Goal: Task Accomplishment & Management: Use online tool/utility

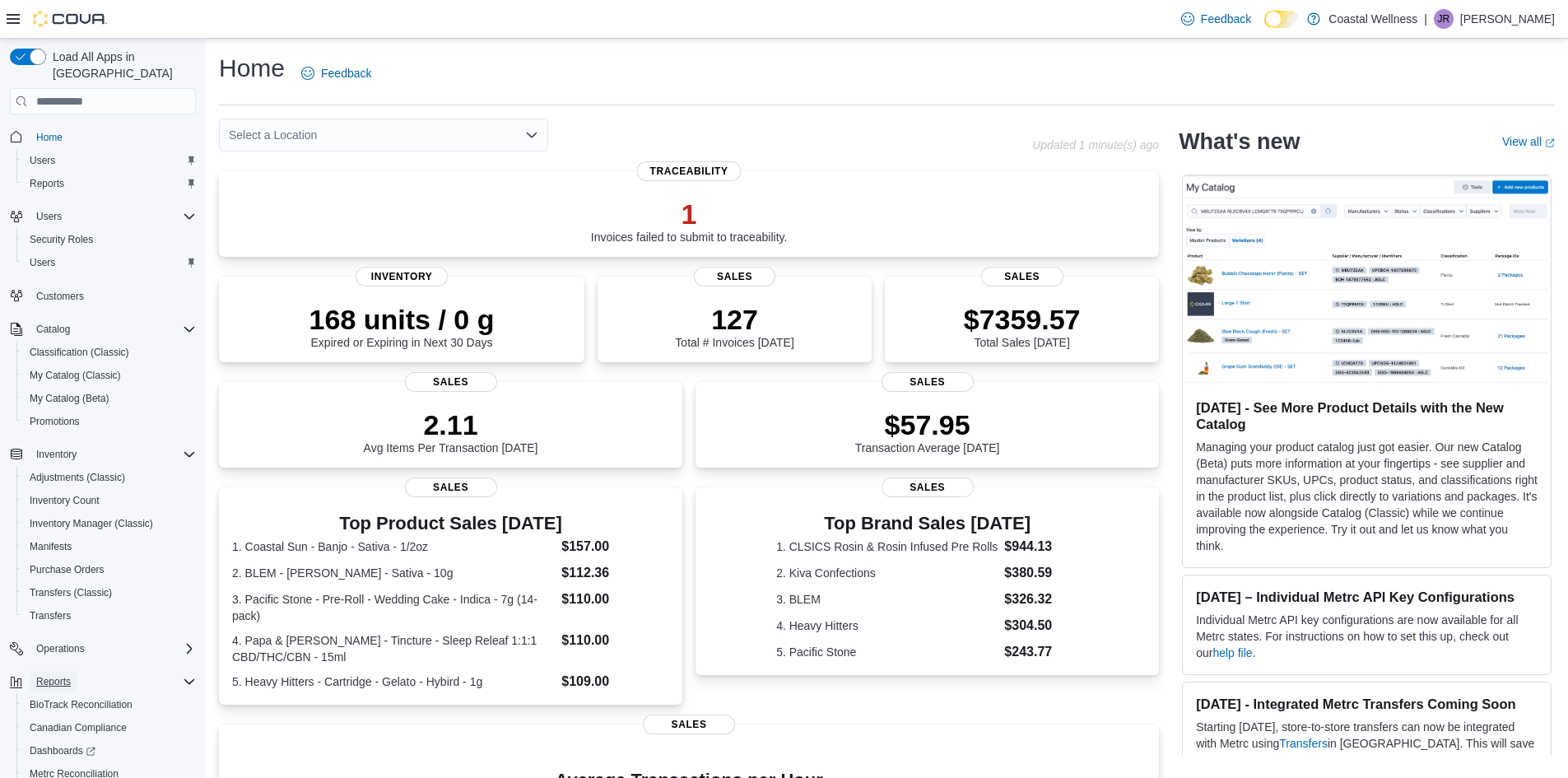
click at [65, 675] on span "Reports" at bounding box center [53, 681] width 35 height 13
click at [59, 675] on span "Reports" at bounding box center [53, 681] width 35 height 13
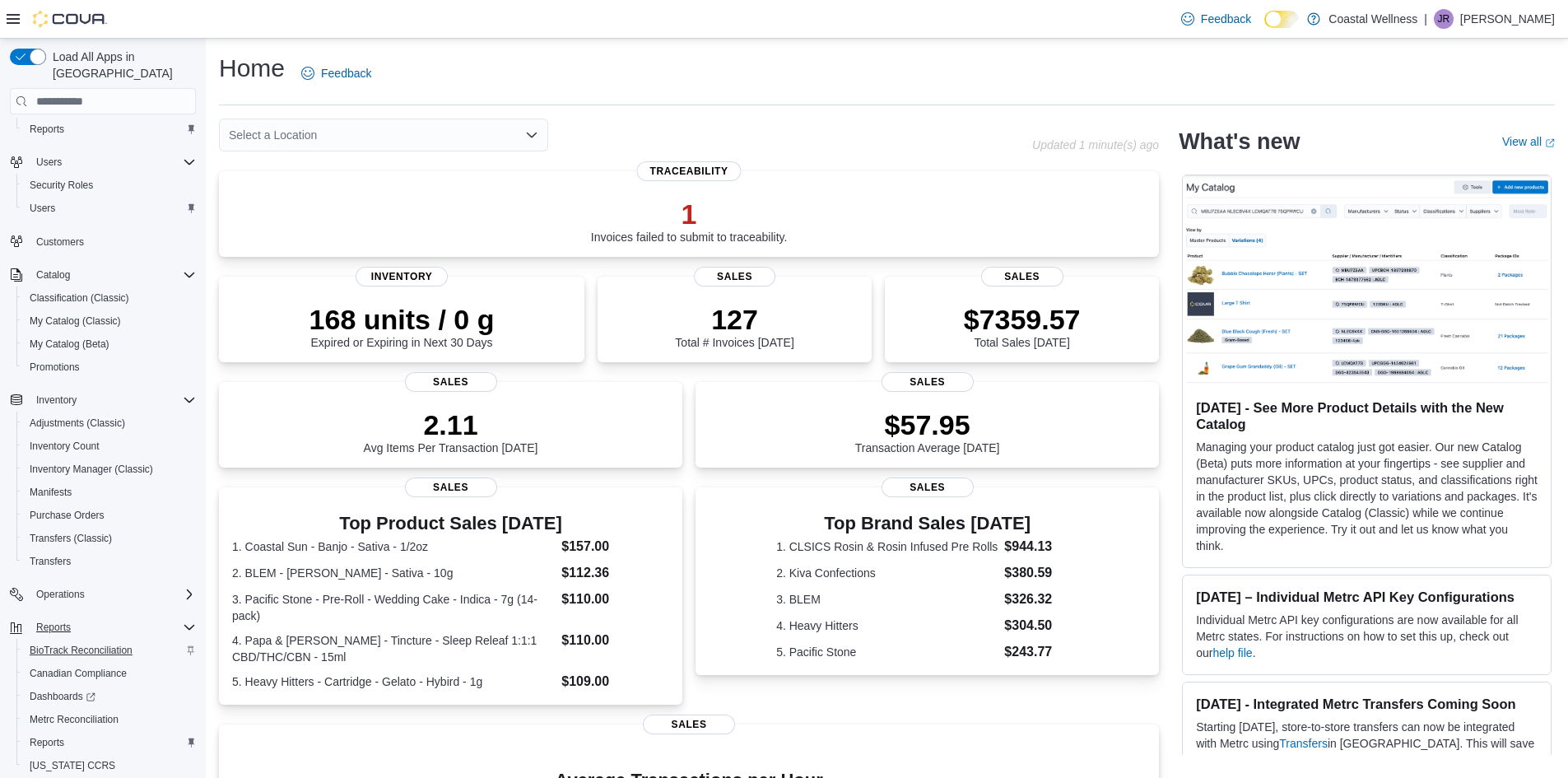
scroll to position [98, 0]
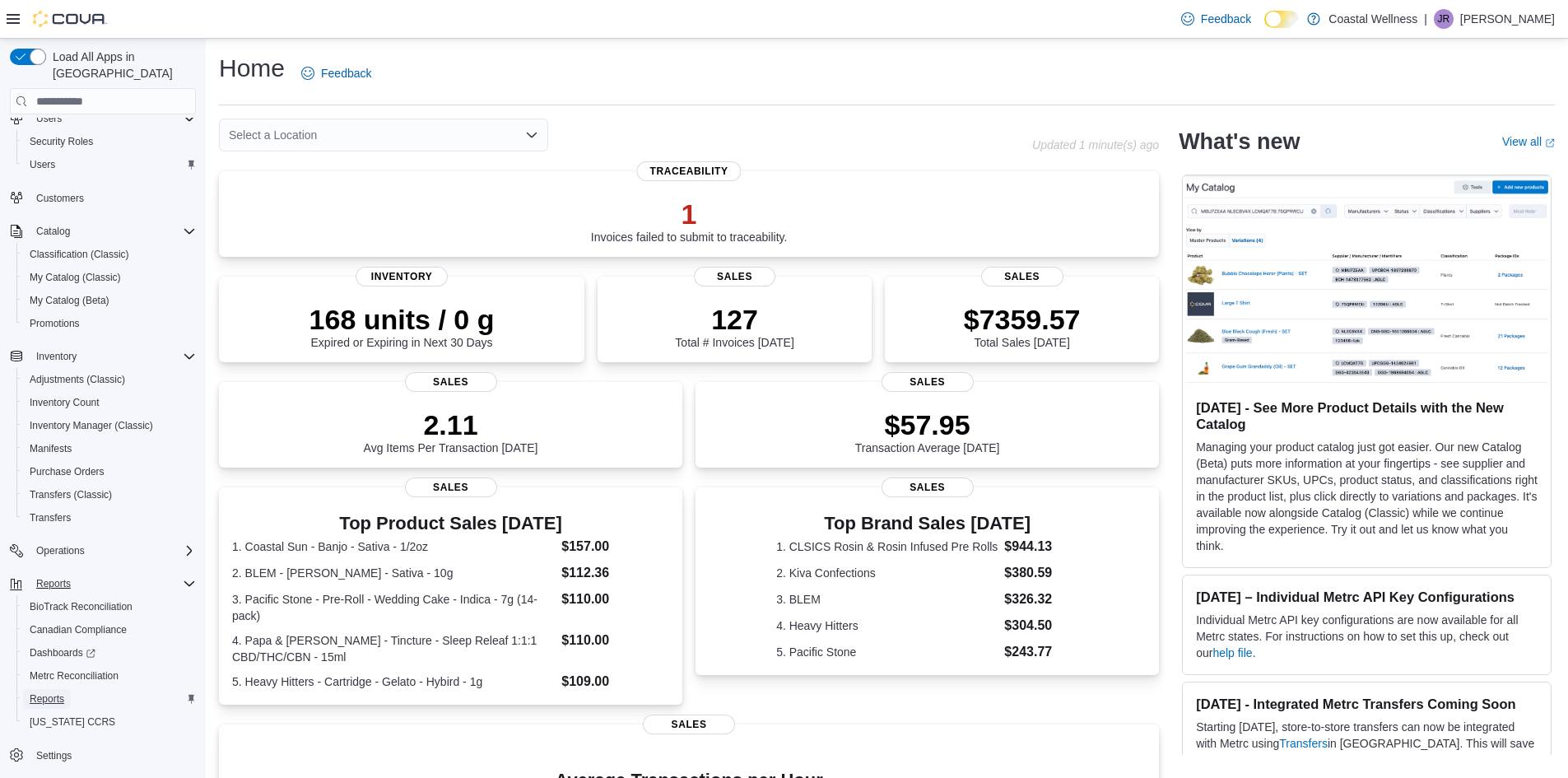
click at [52, 693] on span "Reports" at bounding box center [47, 699] width 35 height 13
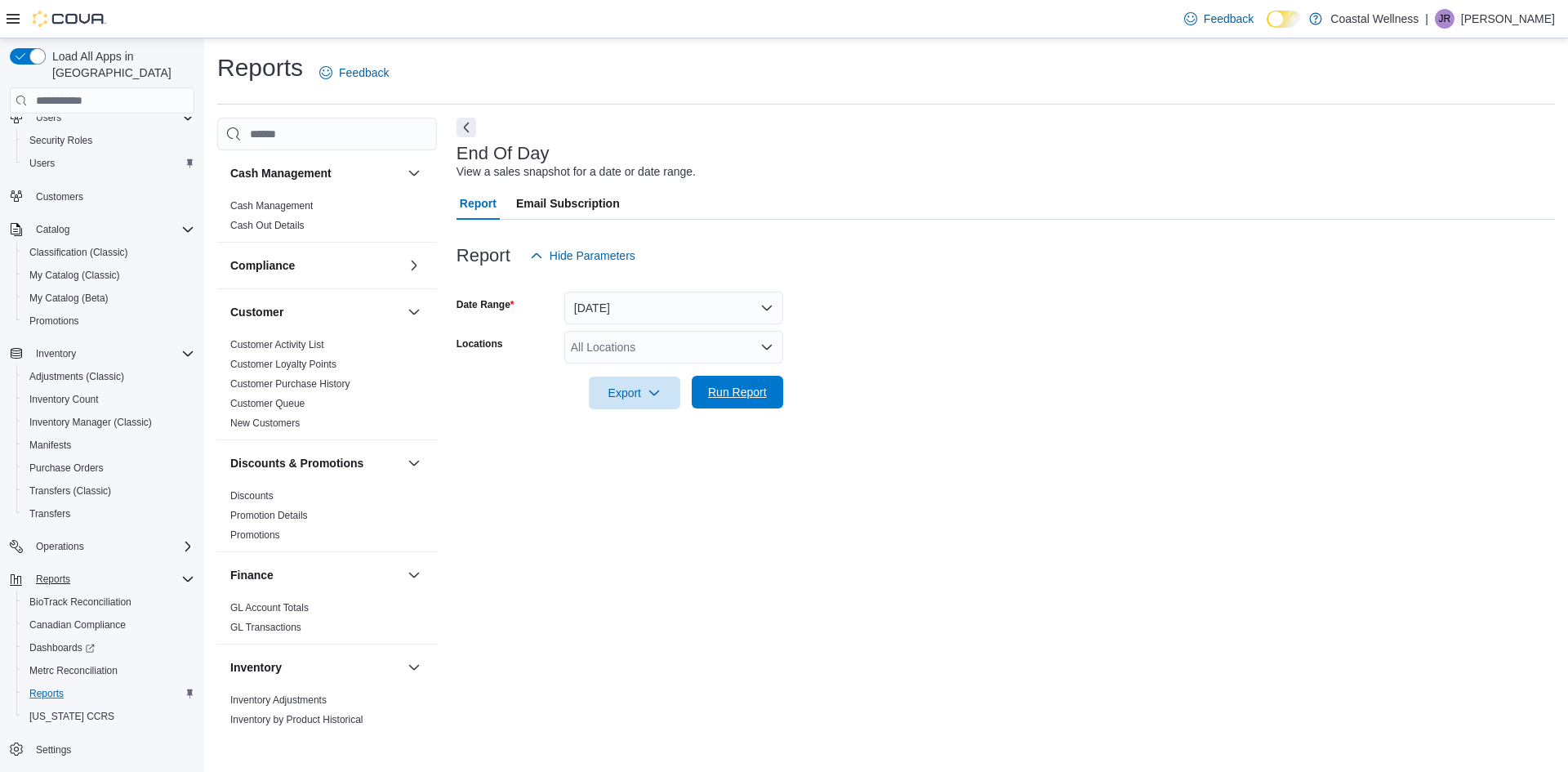
click at [716, 398] on span "Run Report" at bounding box center [737, 391] width 59 height 17
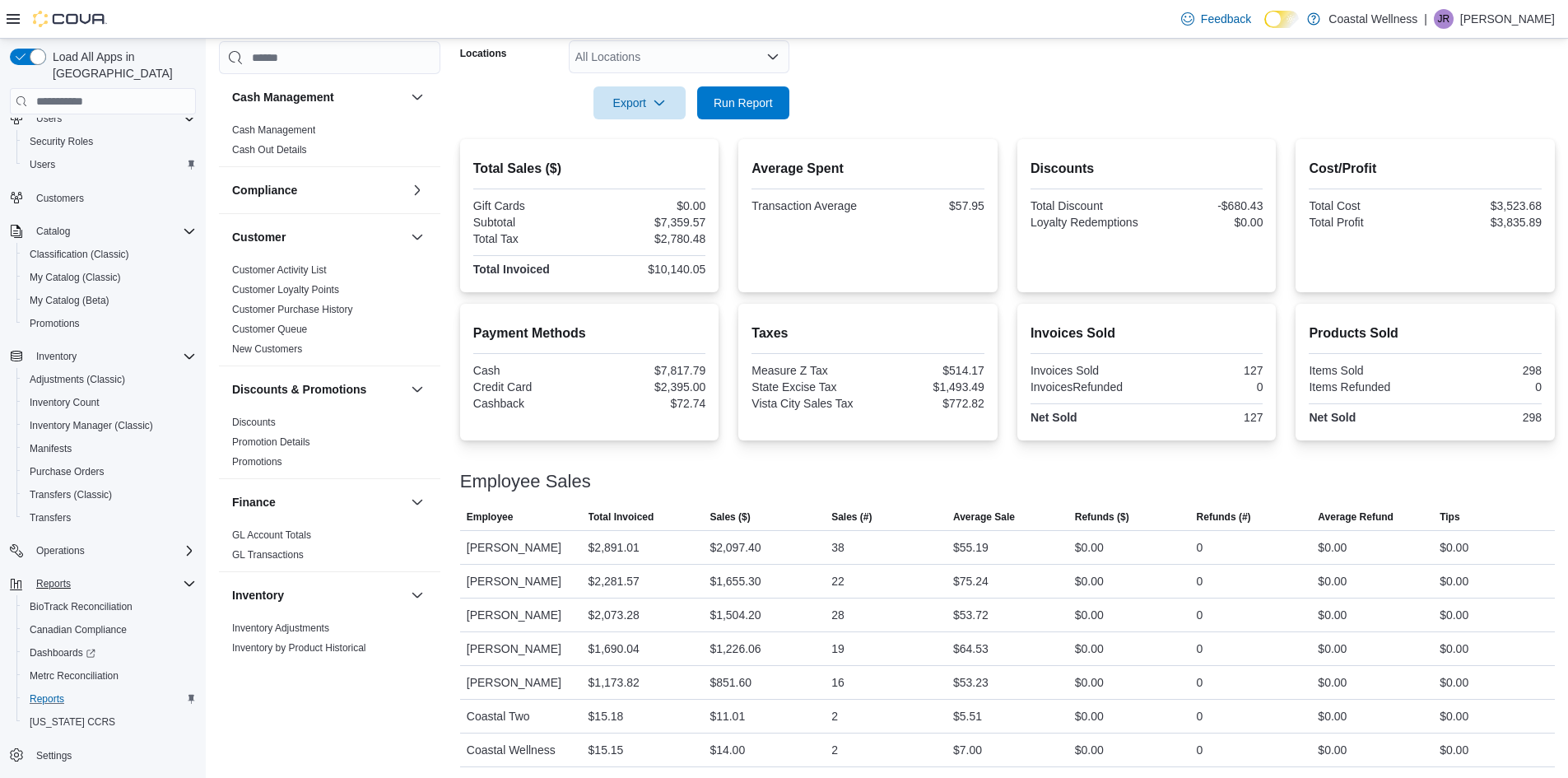
scroll to position [295, 0]
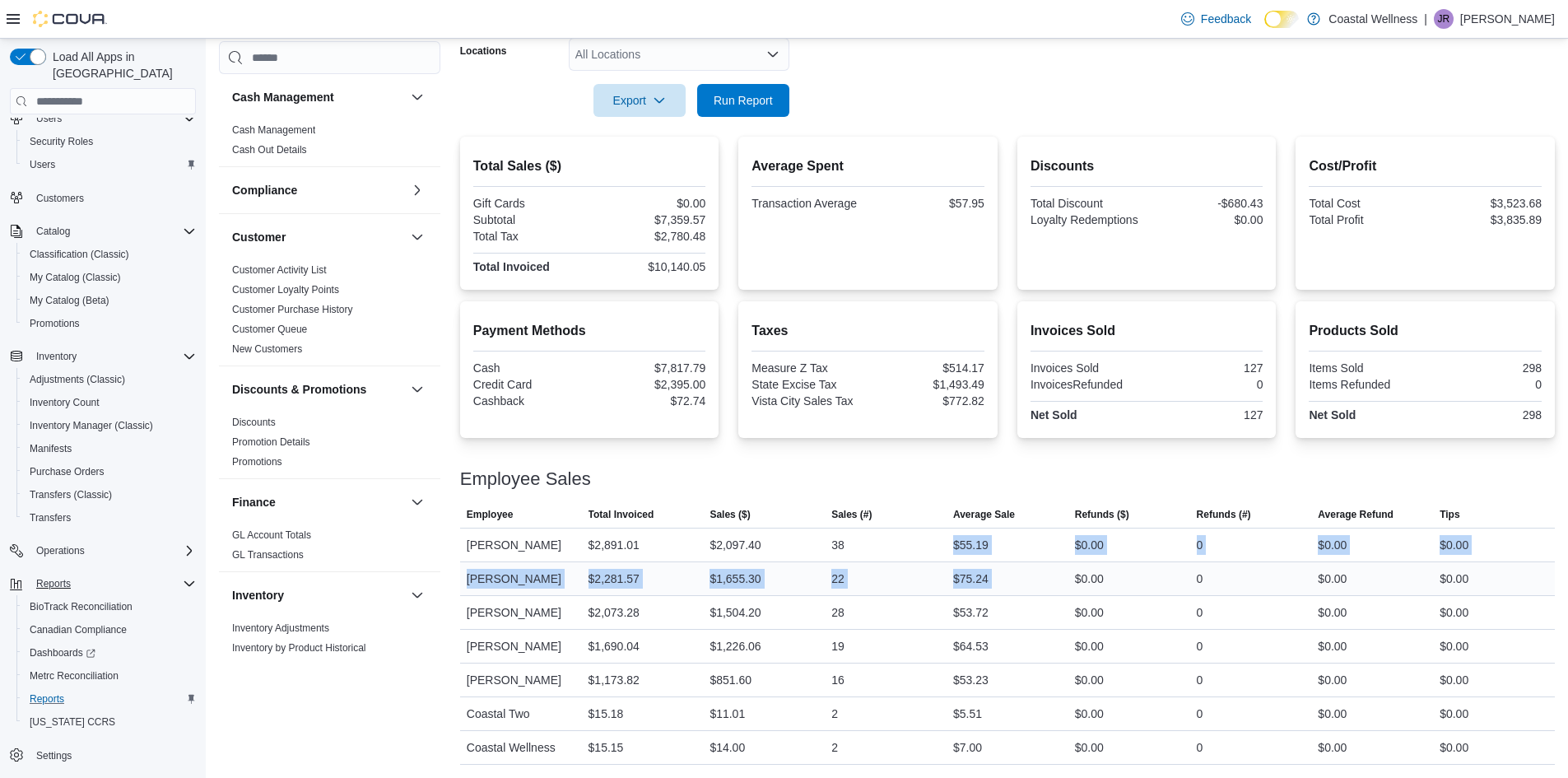
drag, startPoint x: 924, startPoint y: 541, endPoint x: 1082, endPoint y: 581, distance: 163.0
click at [1082, 581] on tbody "Employee [PERSON_NAME] Total Invoiced $2,891.01 Sales ($) $2,097.40 Sales (#) 3…" at bounding box center [1008, 647] width 1095 height 236
click at [983, 582] on div "$75.24" at bounding box center [971, 579] width 36 height 20
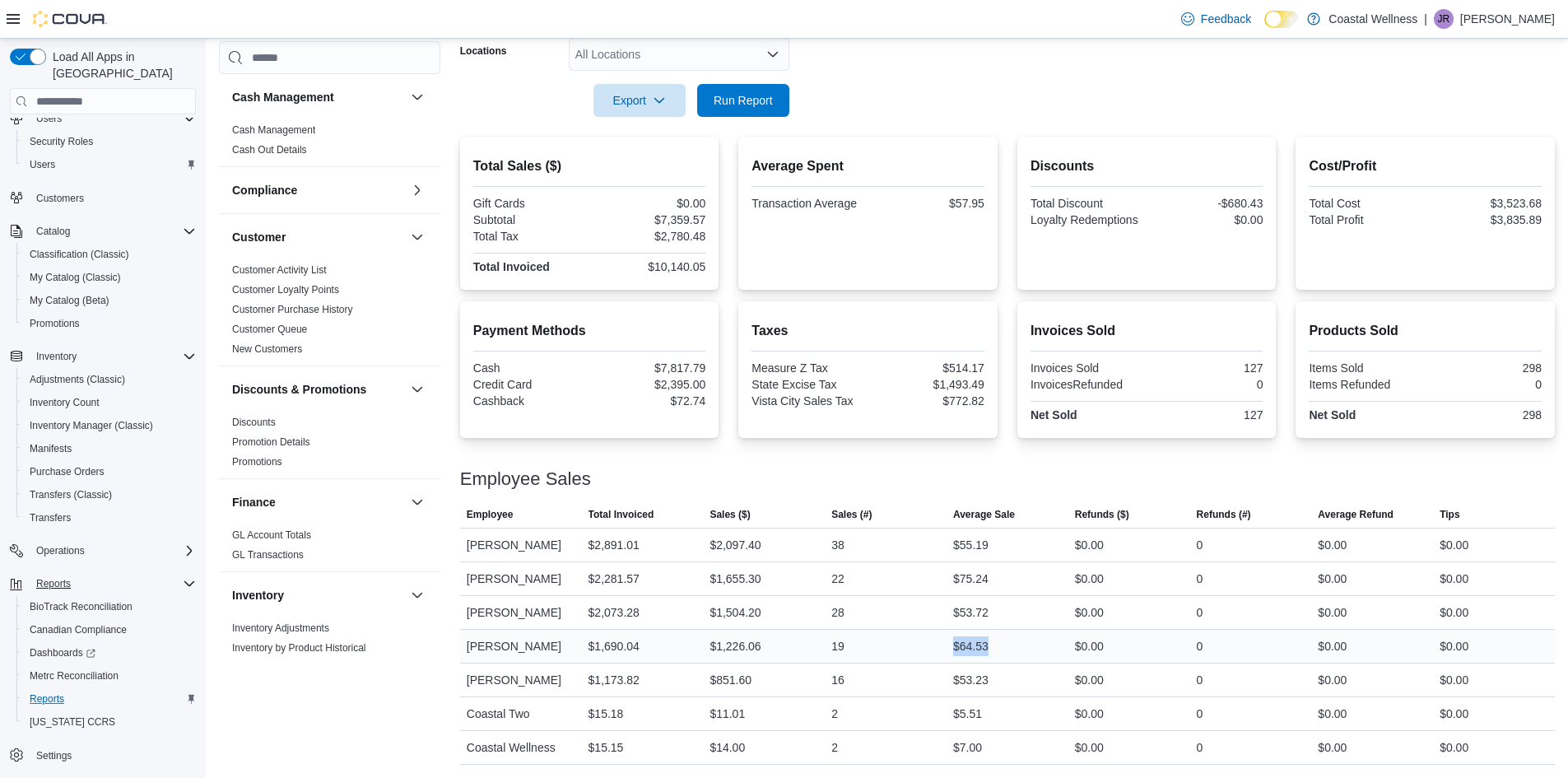
drag, startPoint x: 936, startPoint y: 638, endPoint x: 1039, endPoint y: 639, distance: 103.0
click at [1039, 639] on tr "Employee [PERSON_NAME] Total Invoiced $1,690.04 Sales ($) $1,226.06 Sales (#) 1…" at bounding box center [1008, 647] width 1095 height 34
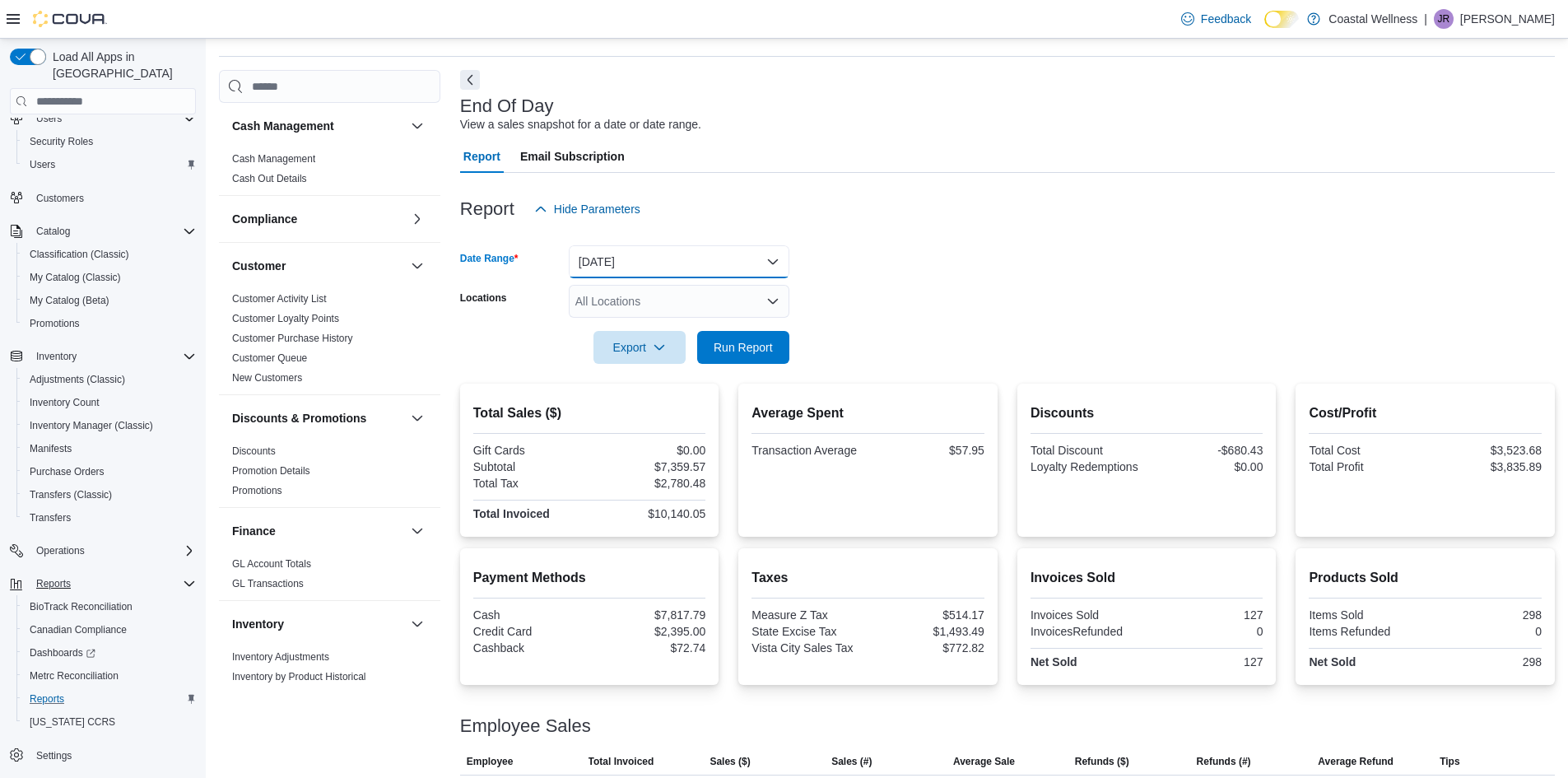
click at [677, 266] on button "[DATE]" at bounding box center [680, 261] width 221 height 33
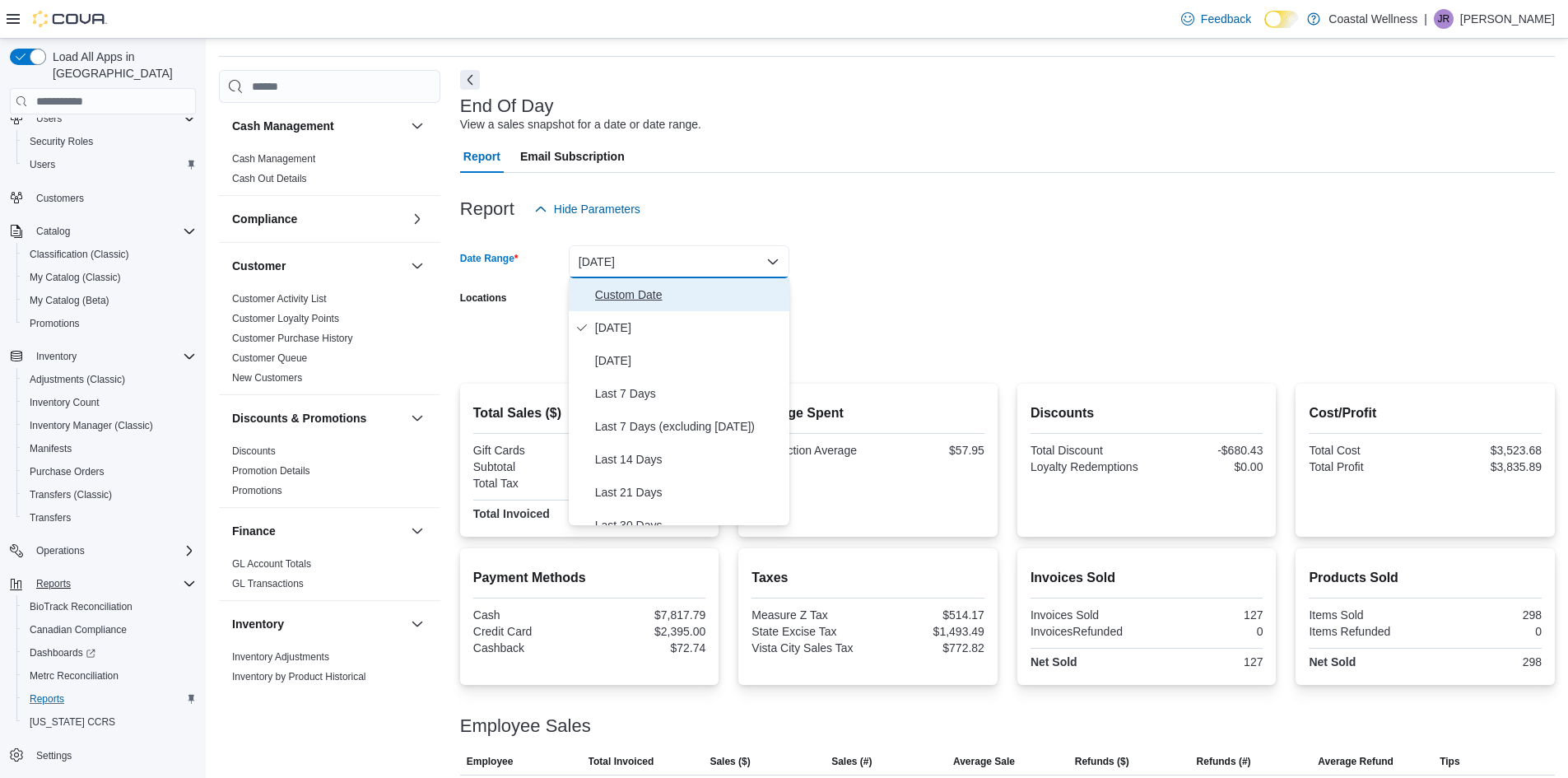
click at [631, 305] on span "Custom Date" at bounding box center [689, 295] width 188 height 20
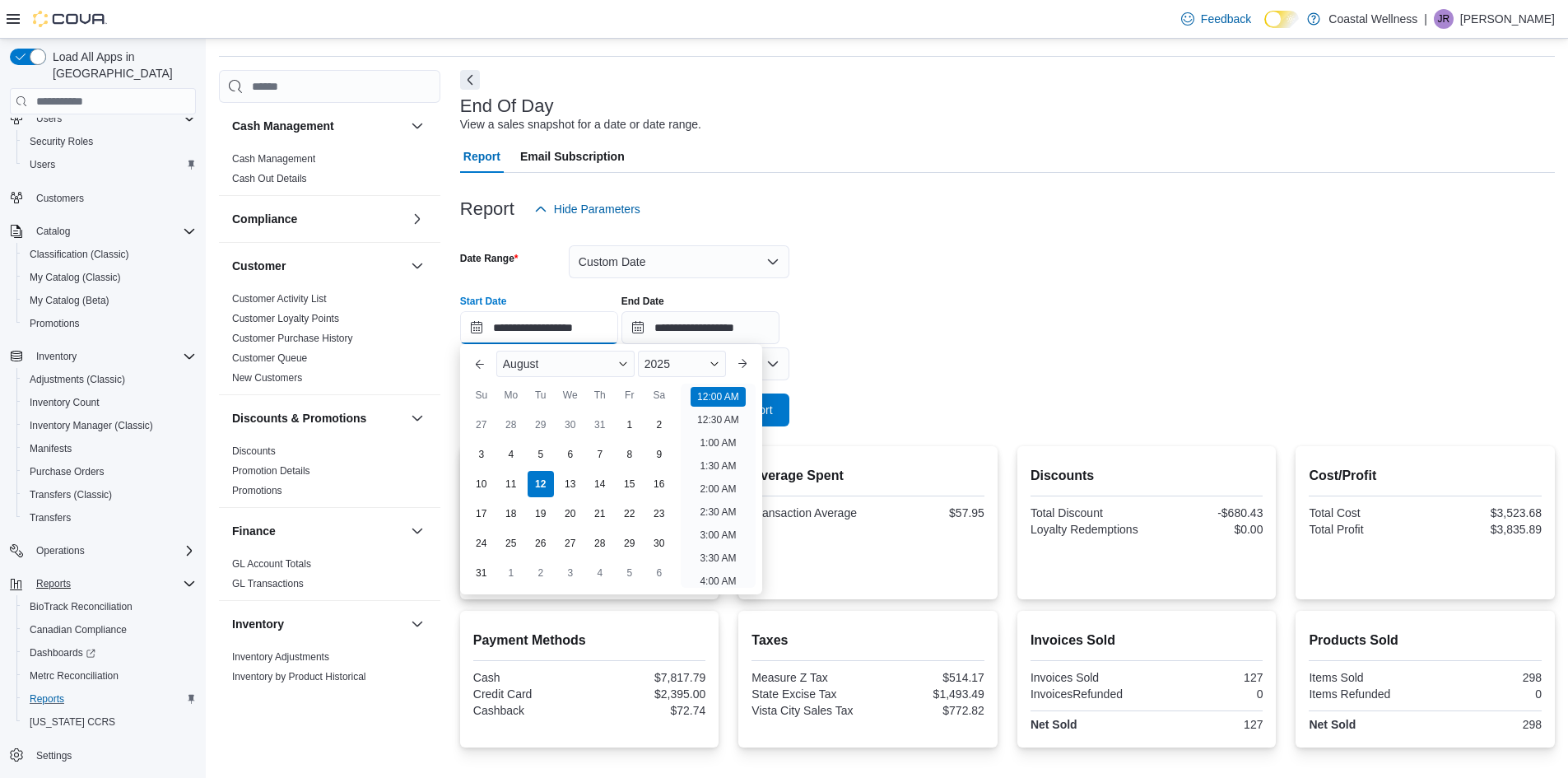
click at [525, 329] on input "**********" at bounding box center [539, 327] width 158 height 33
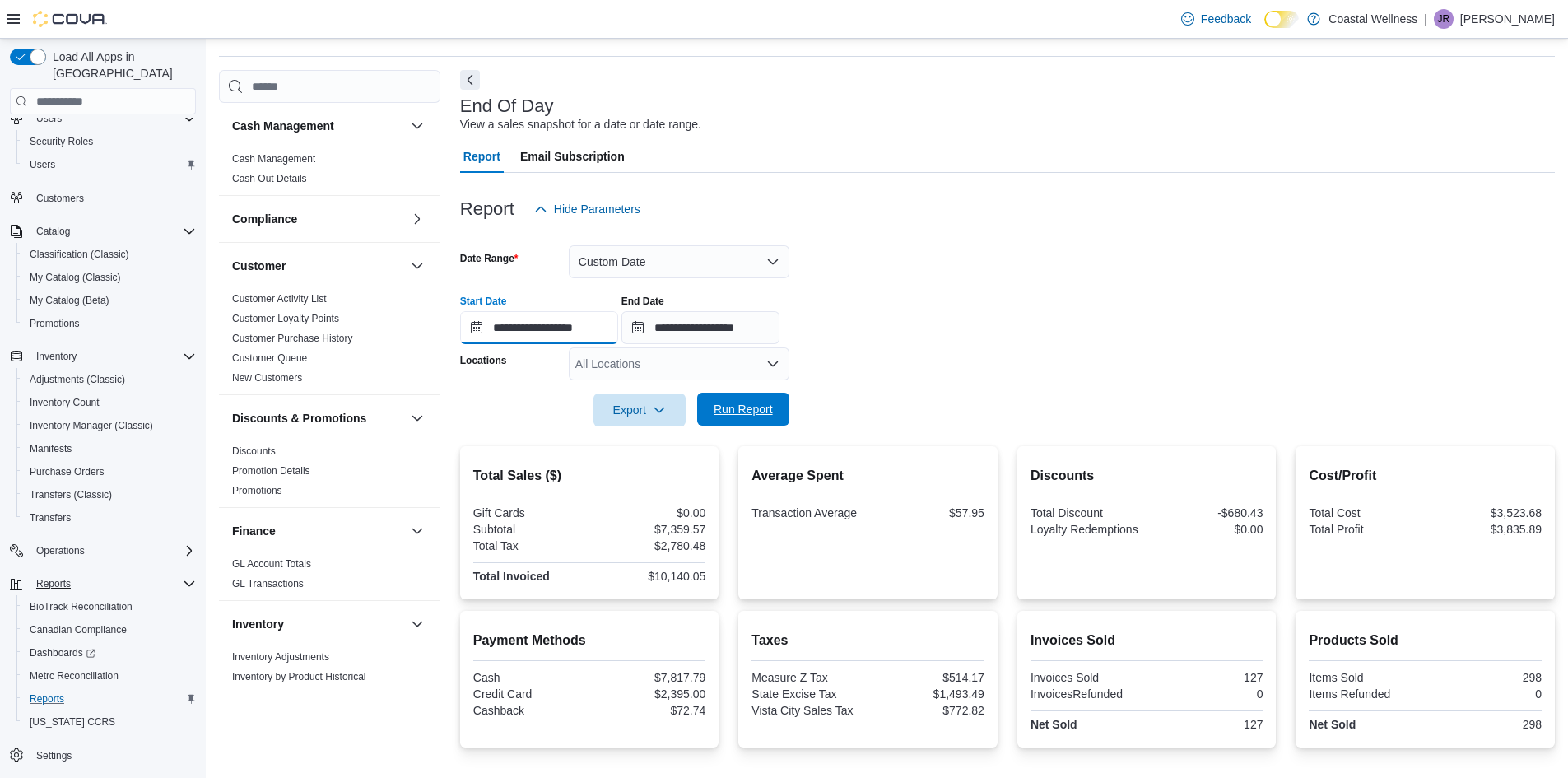
type input "**********"
click at [730, 410] on span "Run Report" at bounding box center [743, 409] width 60 height 17
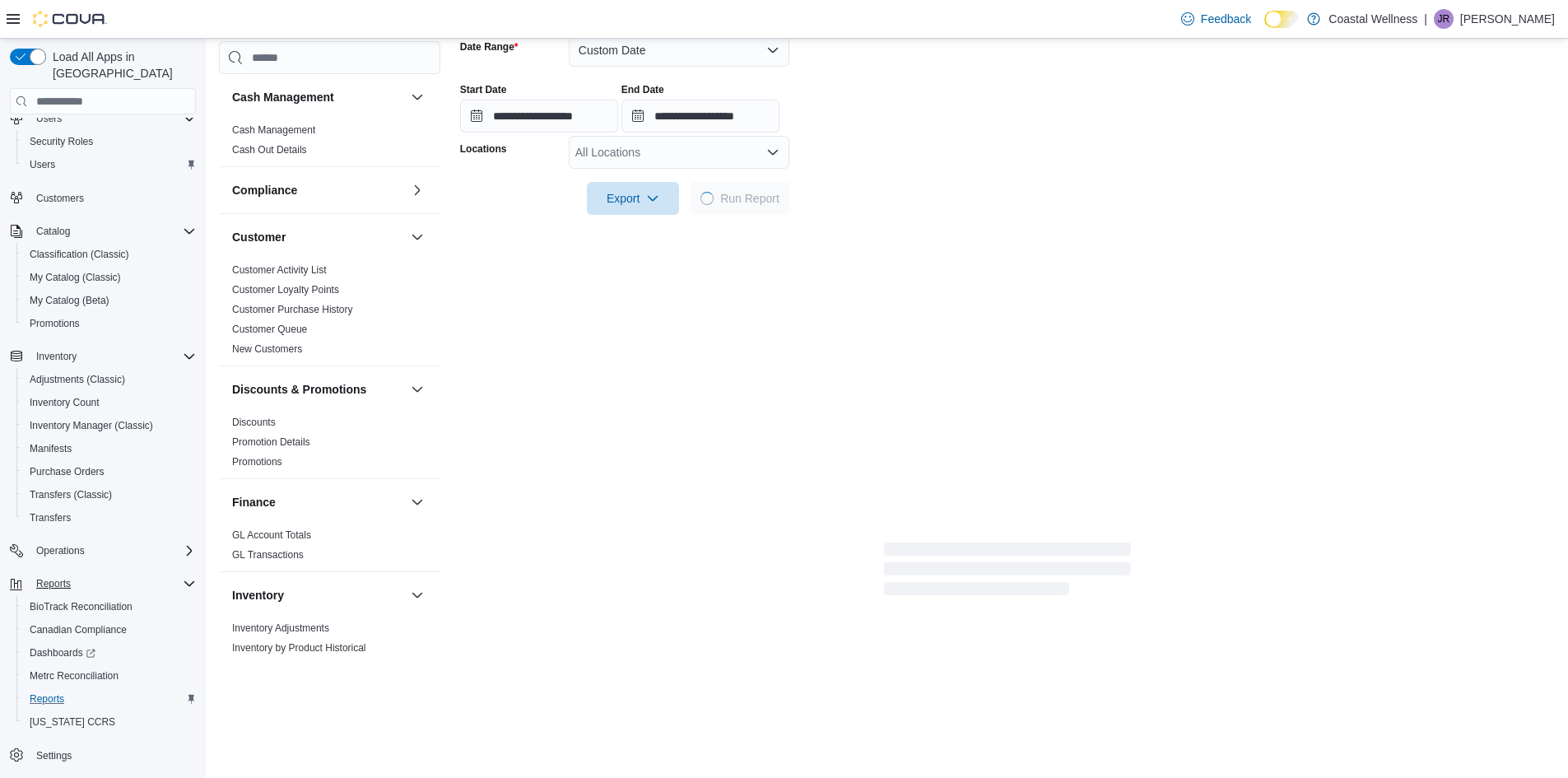
scroll to position [405, 0]
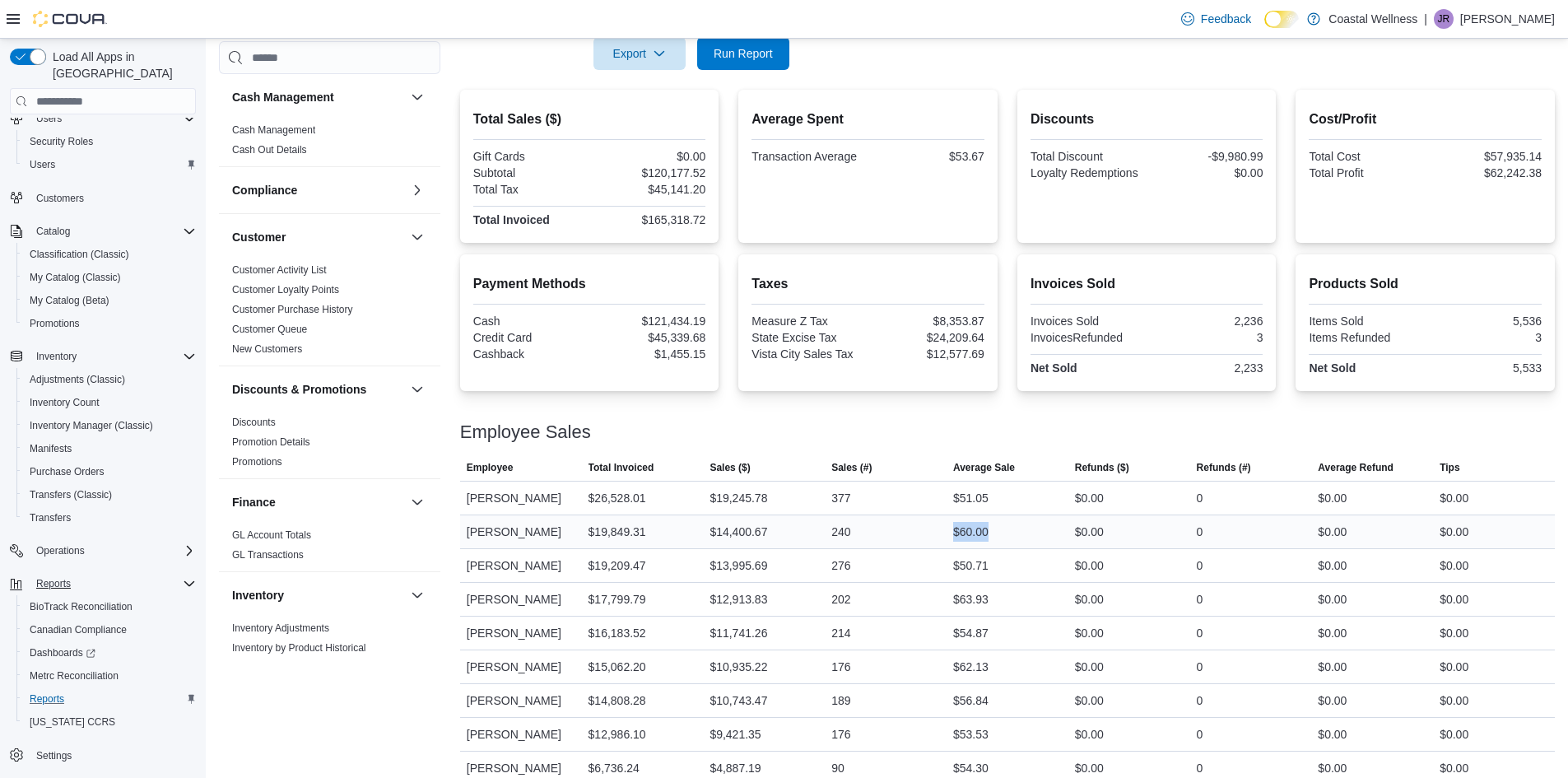
drag, startPoint x: 944, startPoint y: 529, endPoint x: 1072, endPoint y: 529, distance: 128.0
click at [1072, 529] on tr "Employee [PERSON_NAME] Total Invoiced $19,849.31 Sales ($) $14,400.67 Sales (#)…" at bounding box center [1008, 533] width 1095 height 34
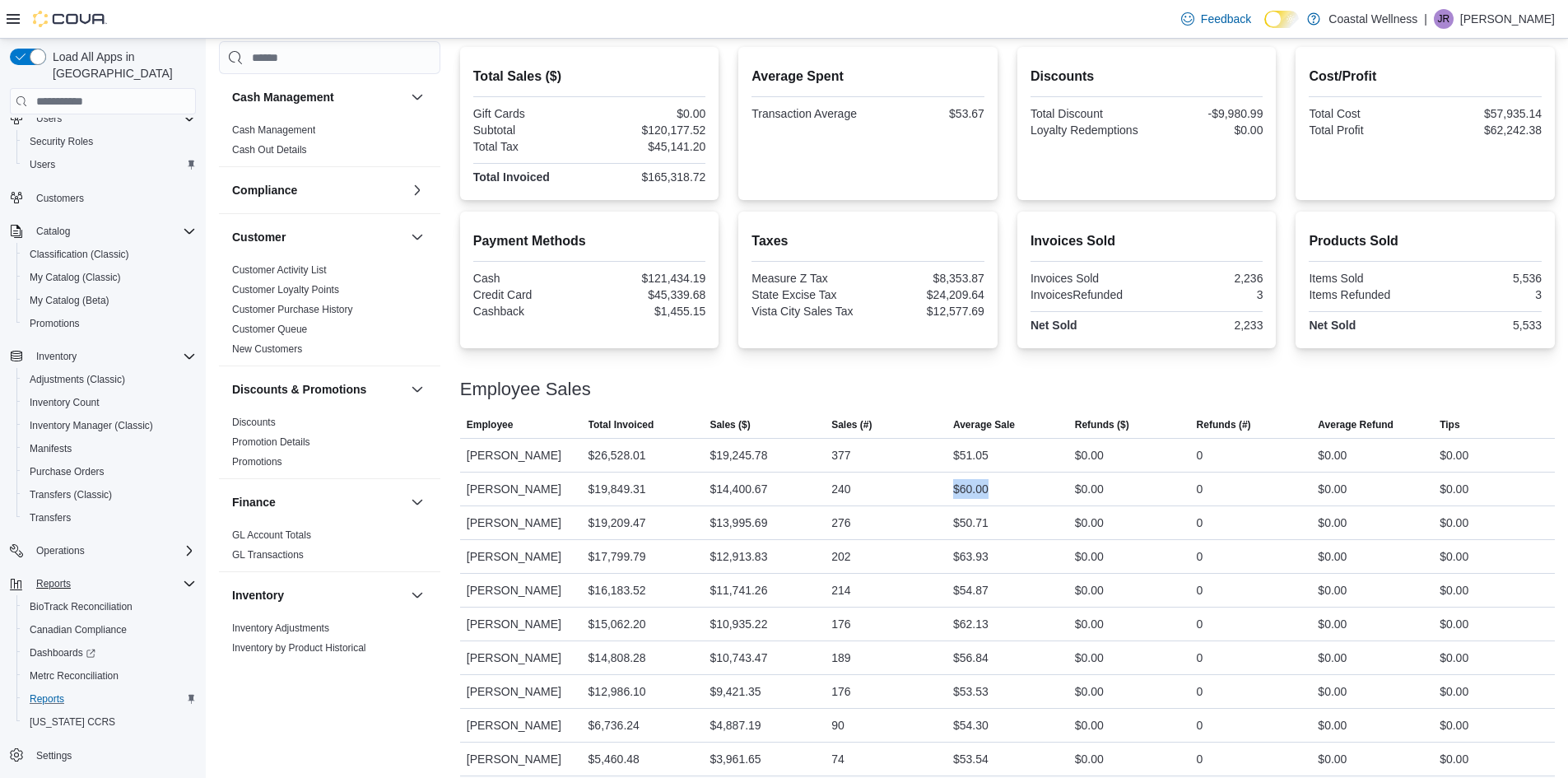
scroll to position [488, 0]
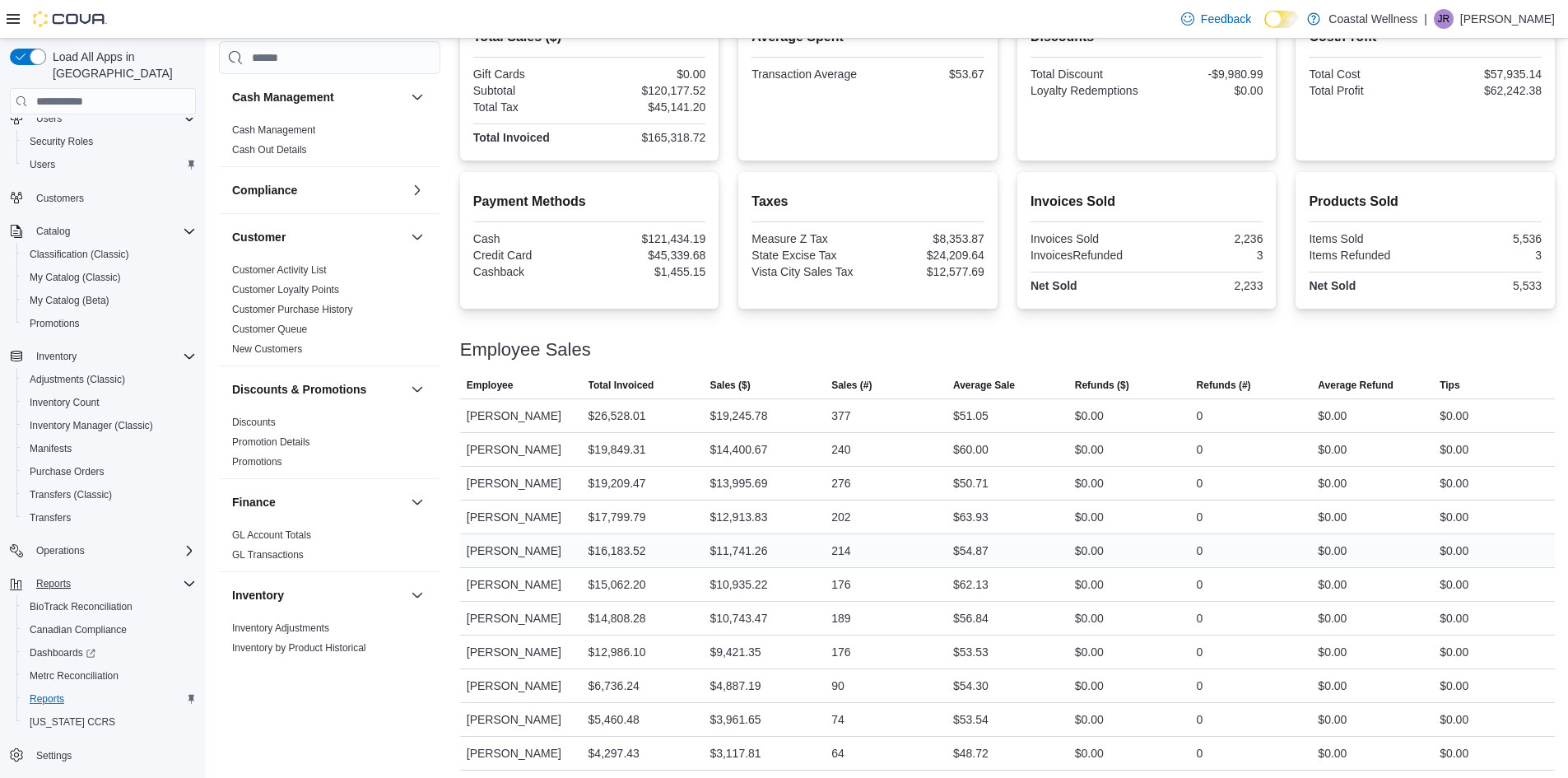
click at [959, 556] on div "$54.87" at bounding box center [971, 550] width 36 height 20
drag, startPoint x: 958, startPoint y: 556, endPoint x: 1033, endPoint y: 566, distance: 75.7
click at [1033, 566] on div "$54.87" at bounding box center [1008, 550] width 122 height 33
drag, startPoint x: 940, startPoint y: 521, endPoint x: 1048, endPoint y: 520, distance: 108.0
click at [1048, 520] on tr "Employee [PERSON_NAME] Total Invoiced $17,799.79 Sales ($) $12,913.83 Sales (#)…" at bounding box center [1008, 518] width 1095 height 34
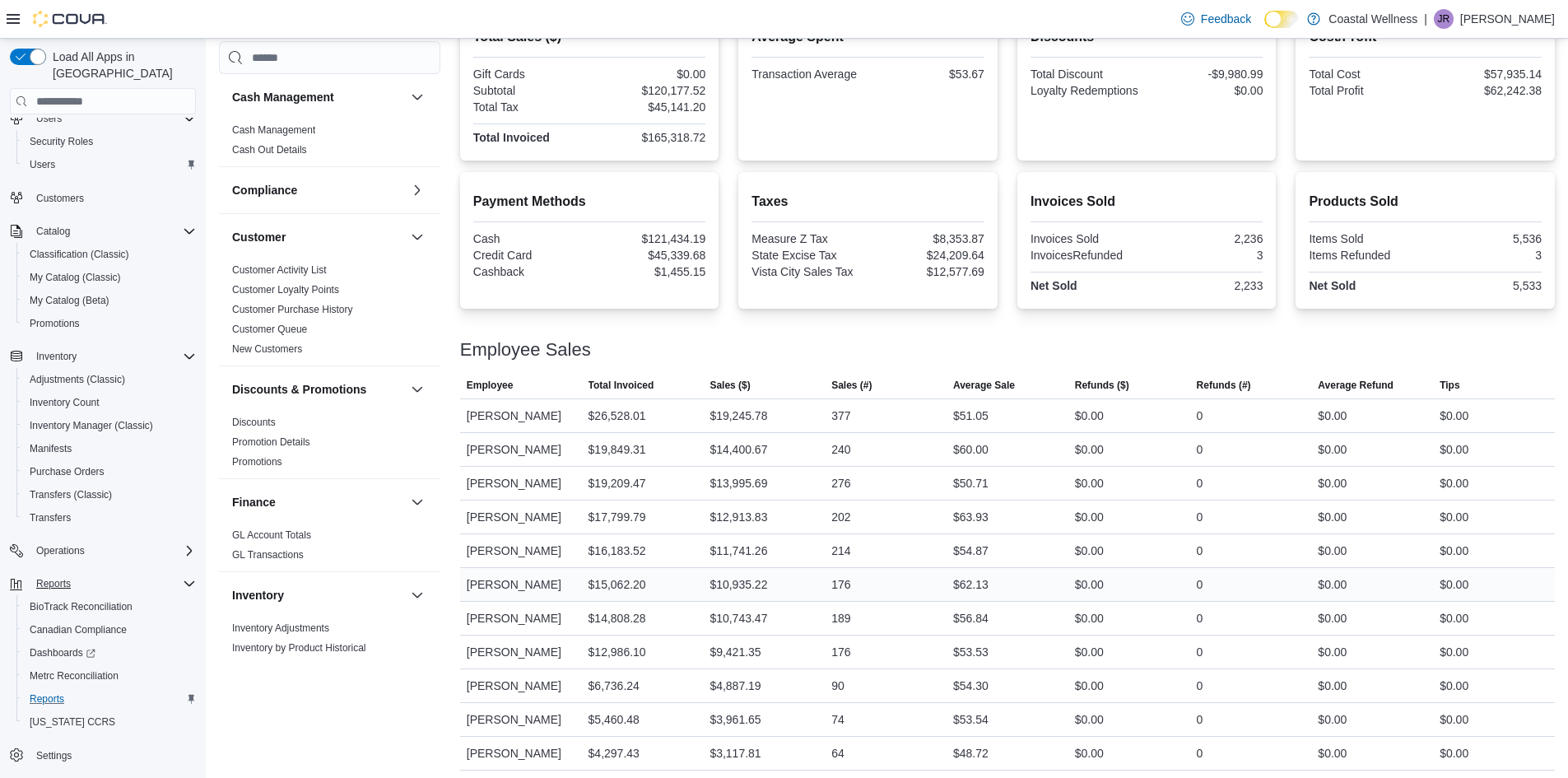
drag, startPoint x: 943, startPoint y: 574, endPoint x: 958, endPoint y: 574, distance: 15.0
click at [958, 574] on tr "Employee [PERSON_NAME] Total Invoiced $15,062.20 Sales ($) $10,935.22 Sales (#)…" at bounding box center [1008, 585] width 1095 height 34
click at [958, 574] on div "$62.13" at bounding box center [1008, 584] width 122 height 33
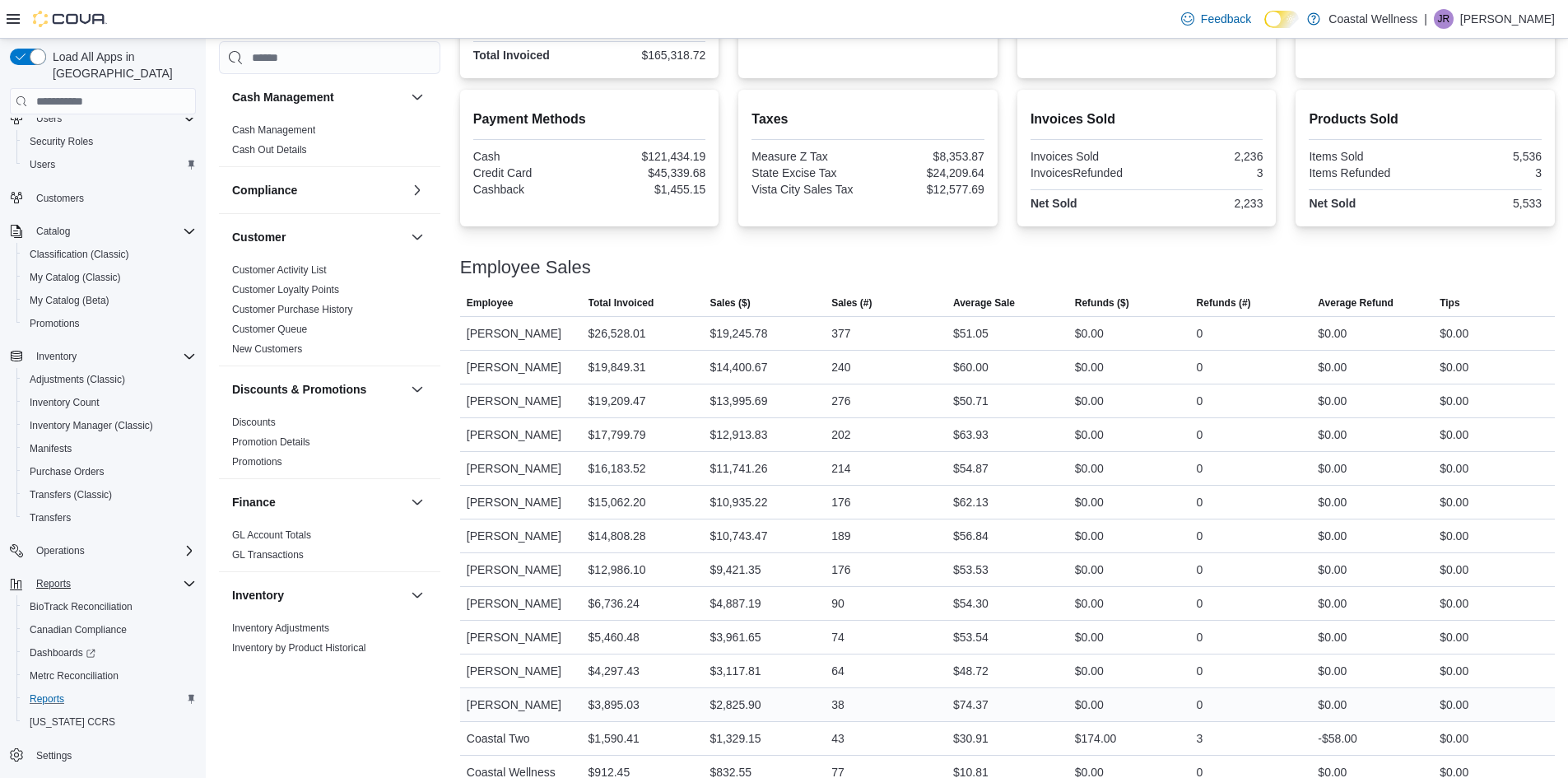
scroll to position [594, 0]
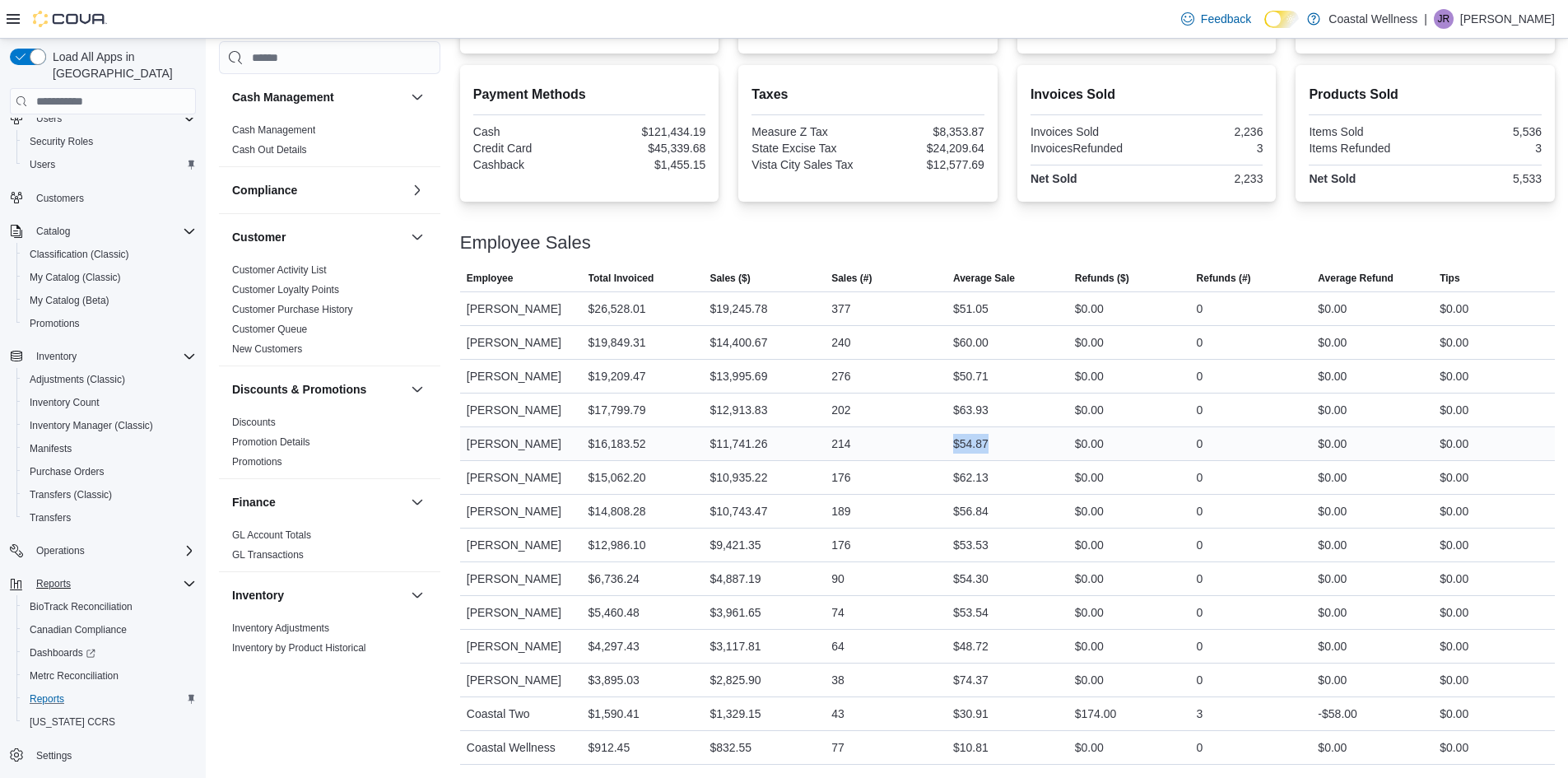
drag, startPoint x: 983, startPoint y: 444, endPoint x: 1011, endPoint y: 443, distance: 28.0
click at [1011, 443] on div "$54.87" at bounding box center [1008, 443] width 122 height 33
drag, startPoint x: 954, startPoint y: 414, endPoint x: 1048, endPoint y: 405, distance: 94.4
click at [1048, 405] on div "$63.93" at bounding box center [1008, 409] width 122 height 33
drag, startPoint x: 940, startPoint y: 383, endPoint x: 1019, endPoint y: 378, distance: 79.2
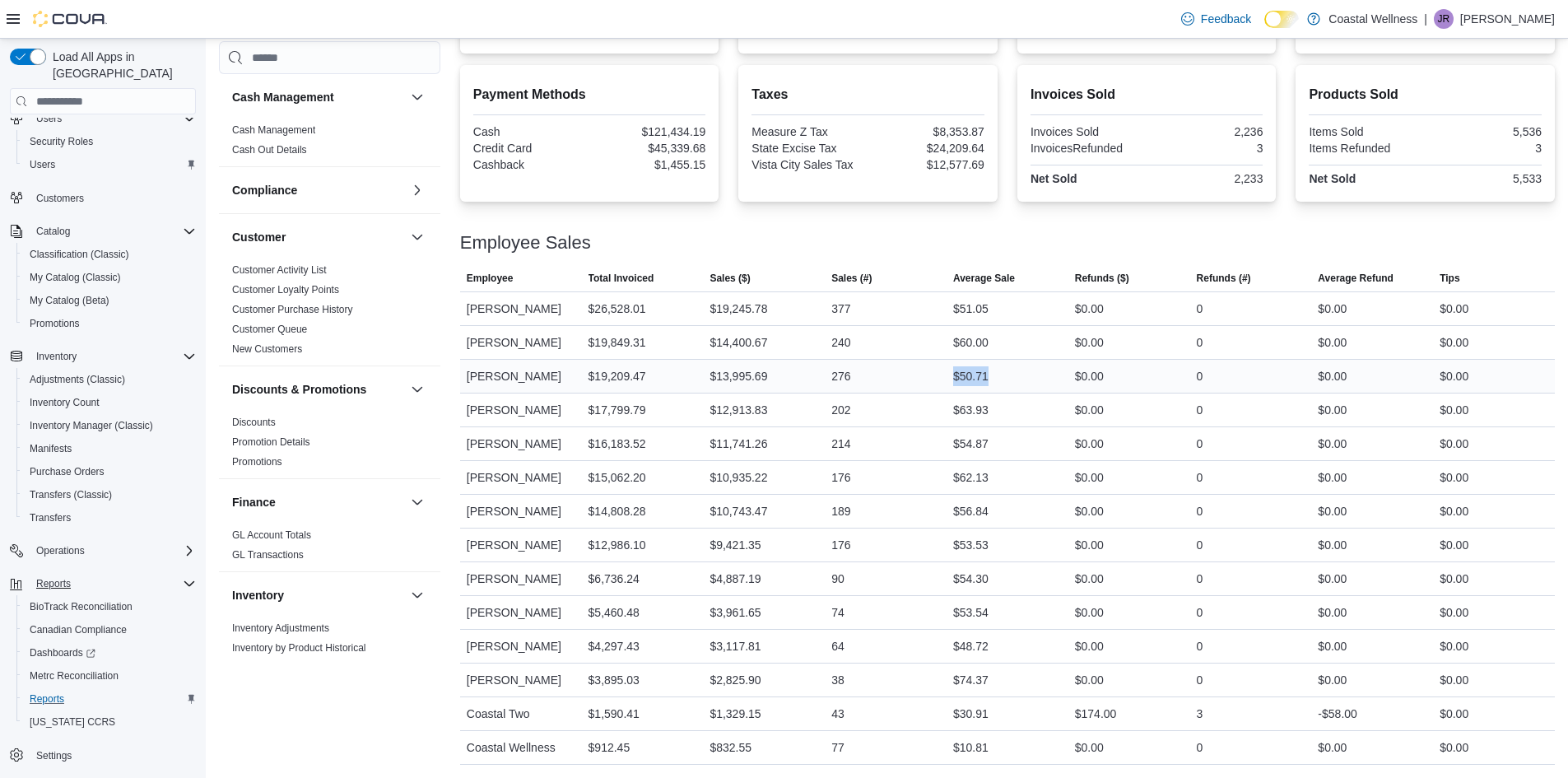
click at [1019, 378] on tr "Employee [PERSON_NAME] Total Invoiced $19,209.47 Sales ($) $13,995.69 Sales (#)…" at bounding box center [1008, 377] width 1095 height 34
